Goal: Download file/media

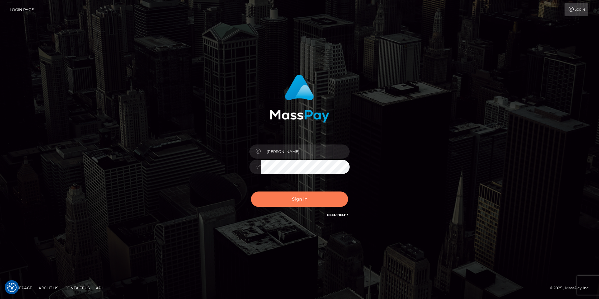
drag, startPoint x: 0, startPoint y: 0, endPoint x: 351, endPoint y: 191, distance: 399.4
click at [318, 197] on button "Sign in" at bounding box center [299, 198] width 97 height 15
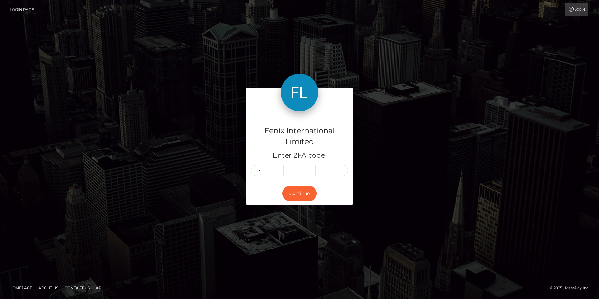
type input "5"
type input "1"
type input "9"
type input "6"
type input "0"
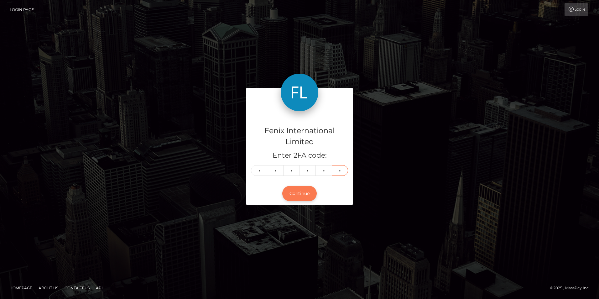
type input "9"
click at [293, 190] on button "Continue" at bounding box center [299, 193] width 34 height 15
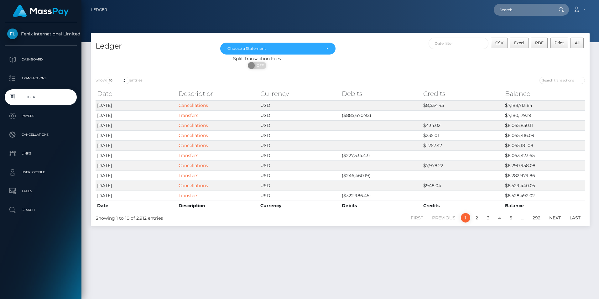
click at [395, 49] on div "CSV Excel PDF Print All" at bounding box center [464, 47] width 249 height 18
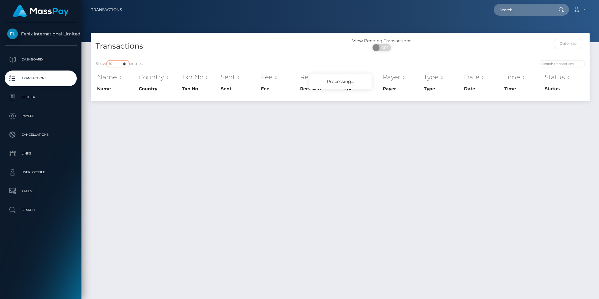
click at [118, 62] on select "10 25 50 100 250 500 1,000 3,500" at bounding box center [117, 63] width 23 height 7
select select "3500"
click at [107, 60] on select "10 25 50 100 250 500 1,000 3,500" at bounding box center [117, 63] width 23 height 7
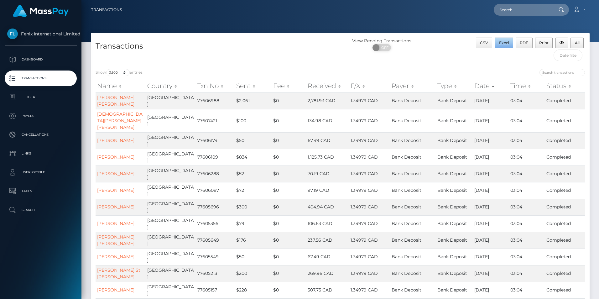
drag, startPoint x: 504, startPoint y: 45, endPoint x: 598, endPoint y: 68, distance: 96.7
click at [504, 45] on span "Excel" at bounding box center [504, 42] width 10 height 5
click at [316, 16] on div "Loading... Loading... Account Edit Profile Logout" at bounding box center [358, 9] width 462 height 13
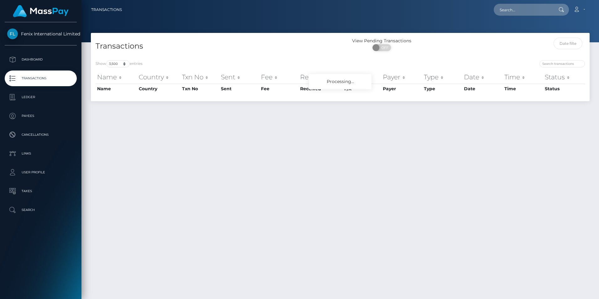
select select "3500"
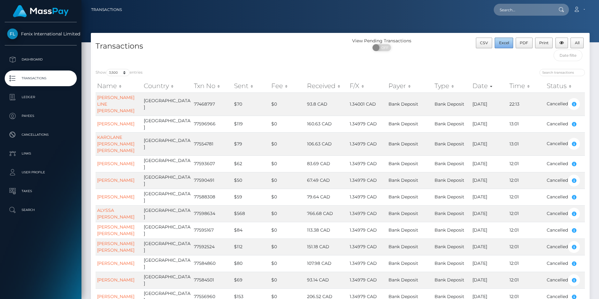
click at [507, 40] on button "Excel" at bounding box center [503, 43] width 18 height 11
